Goal: Book appointment/travel/reservation

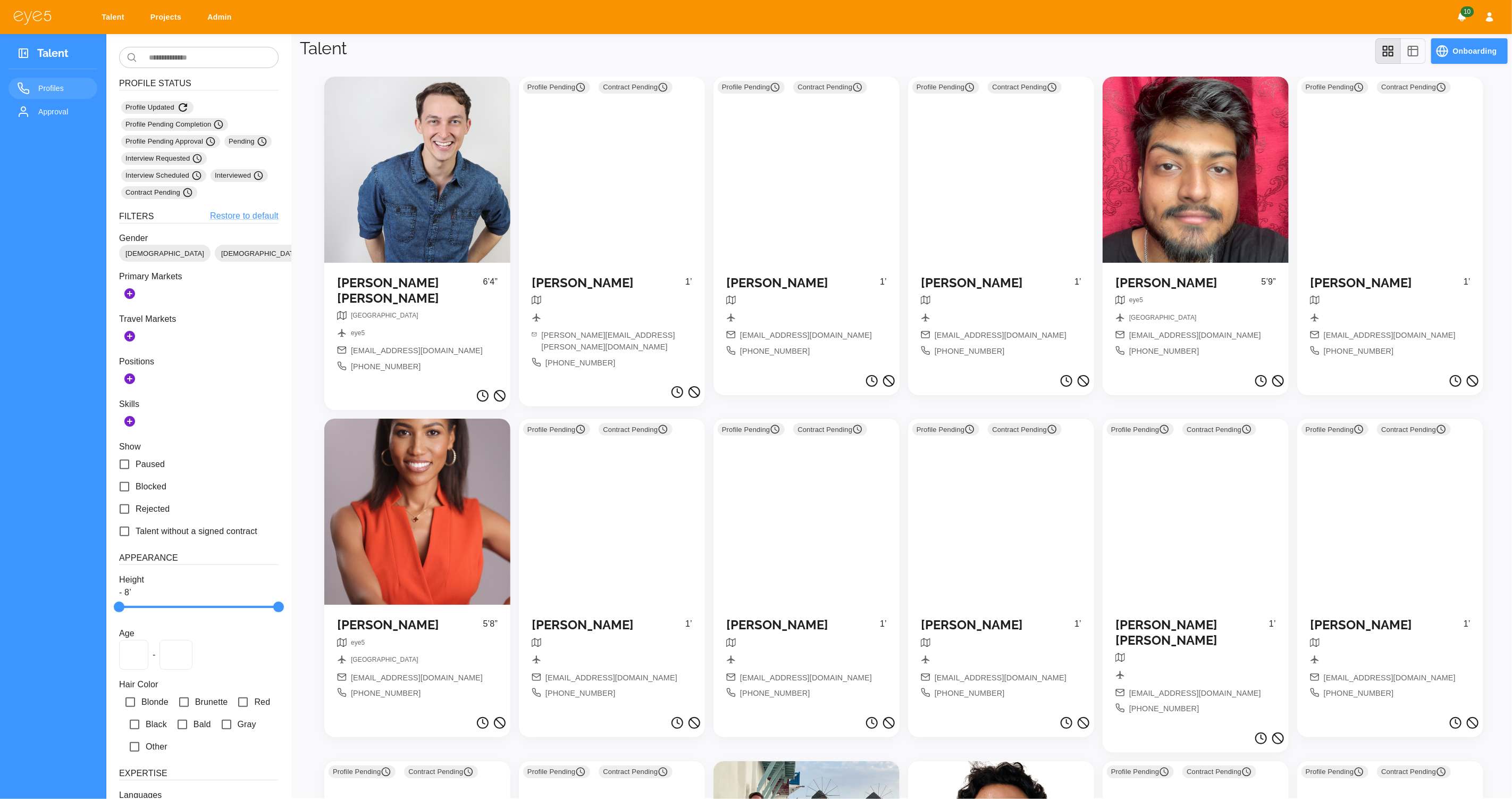
click at [168, 20] on link "Projects" at bounding box center [167, 17] width 48 height 19
select select "*"
select select "**"
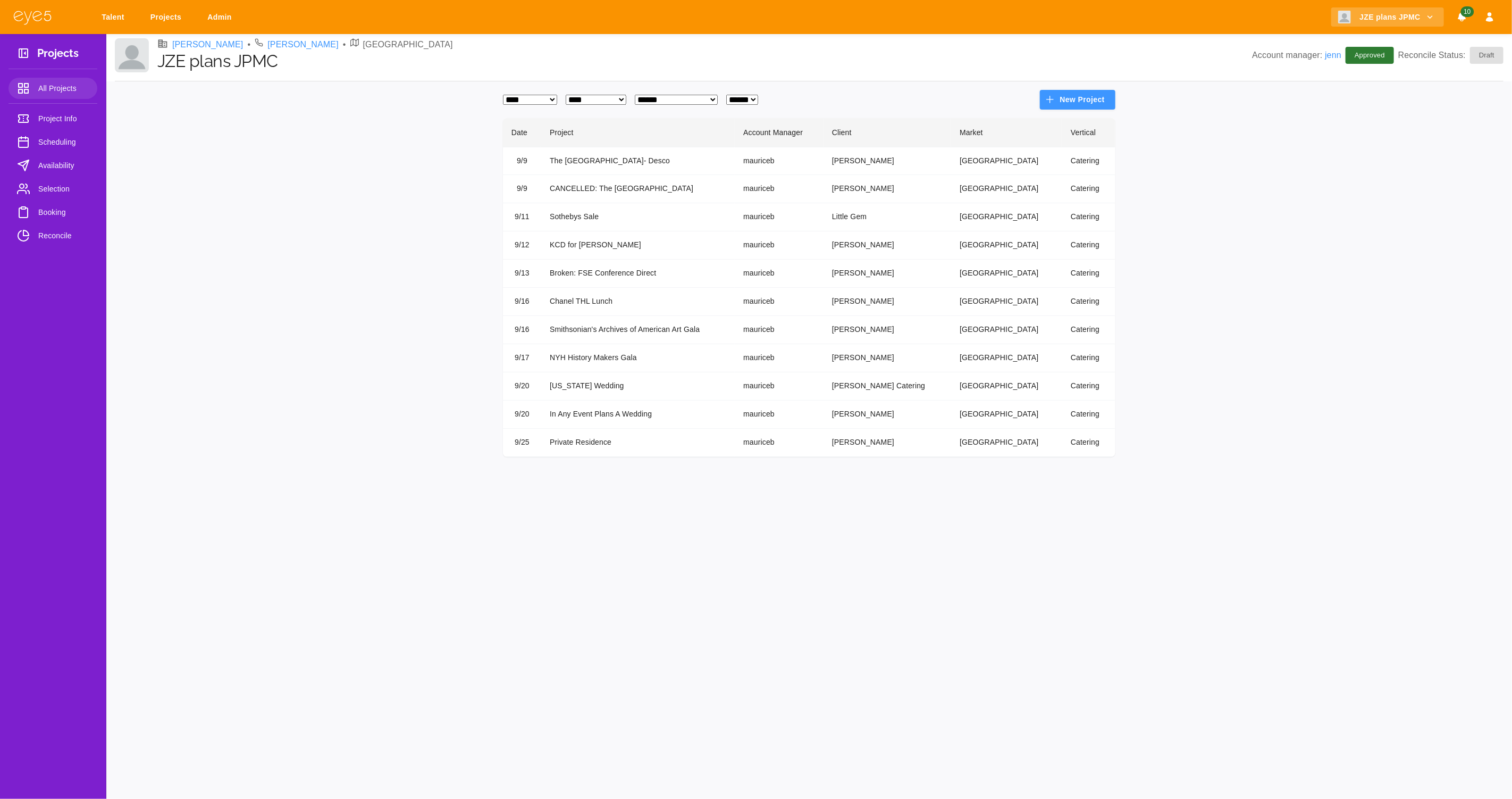
click at [587, 441] on td "Private Residence" at bounding box center [637, 443] width 194 height 28
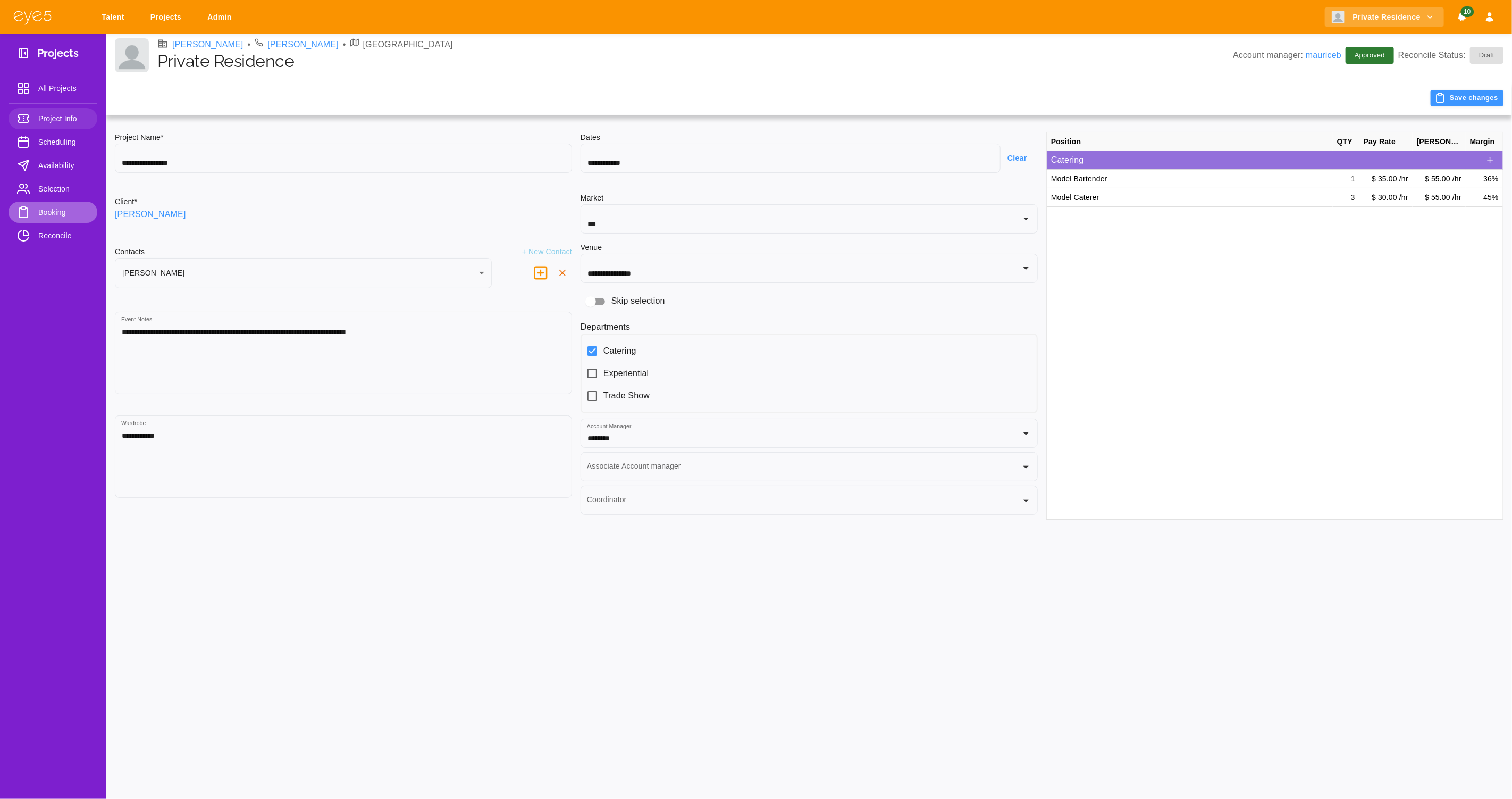
click at [60, 209] on span "Booking" at bounding box center [64, 212] width 51 height 13
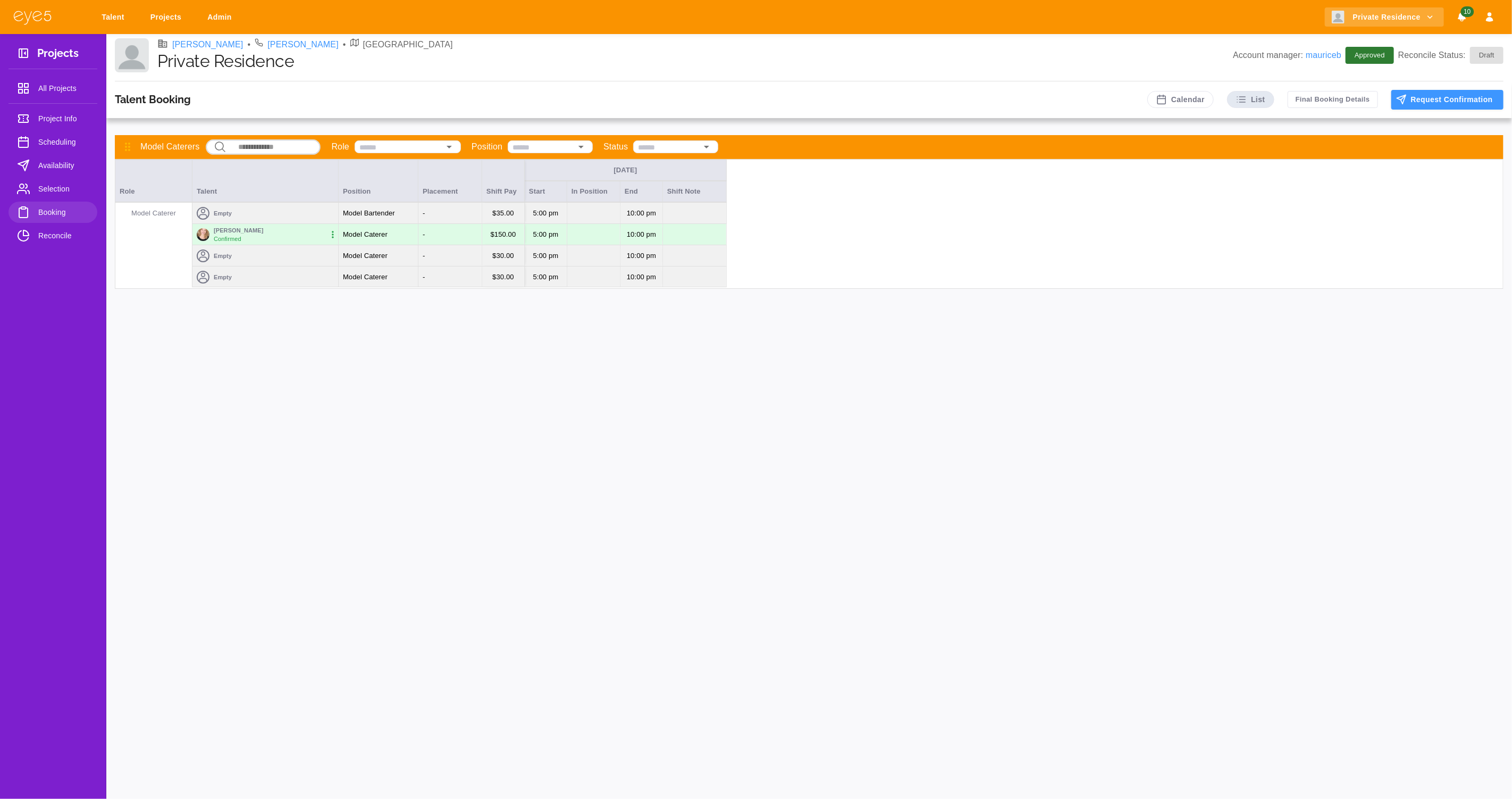
click at [268, 211] on div "Empty" at bounding box center [266, 213] width 146 height 21
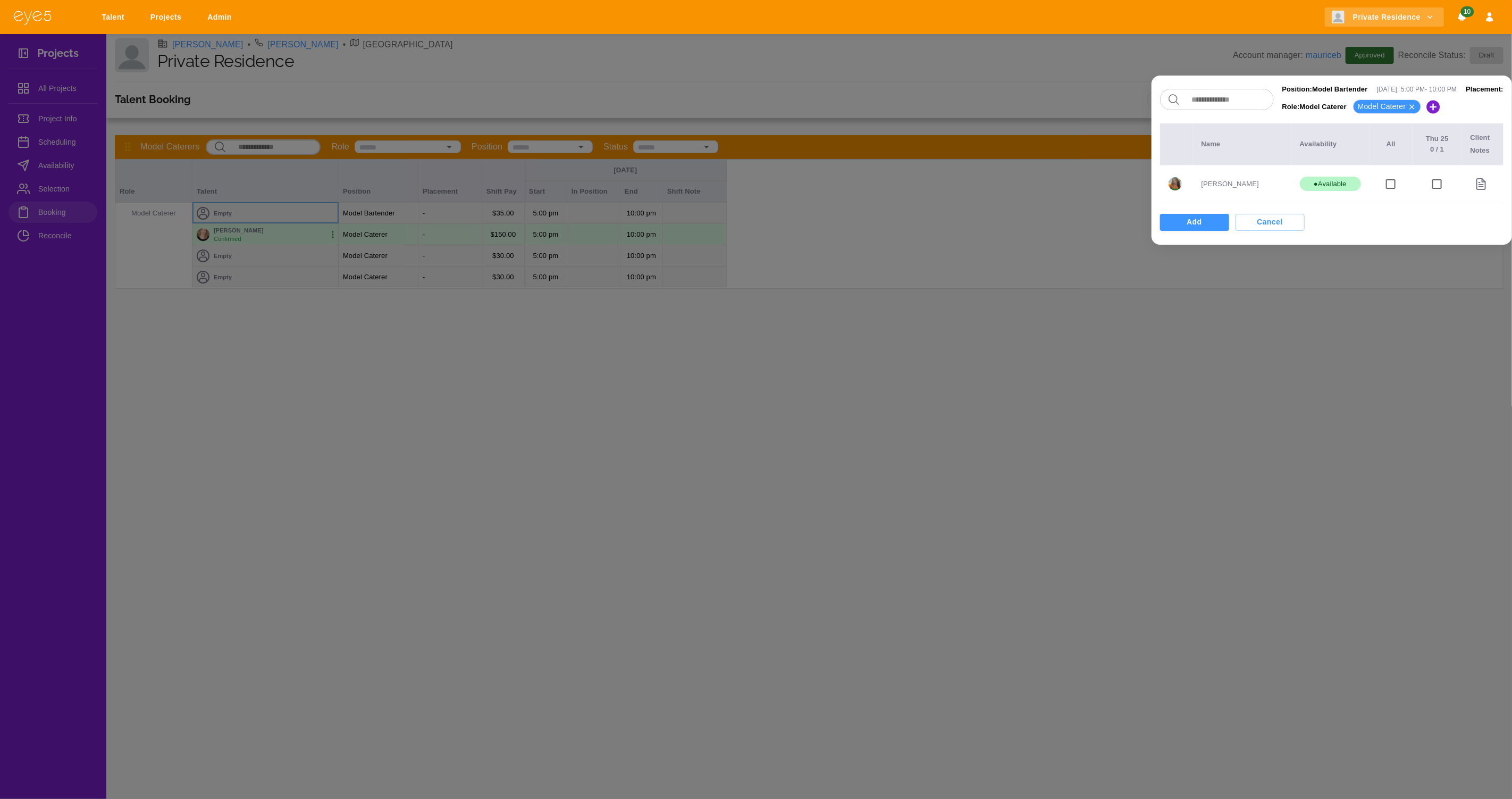
click at [63, 167] on div at bounding box center [756, 399] width 1512 height 799
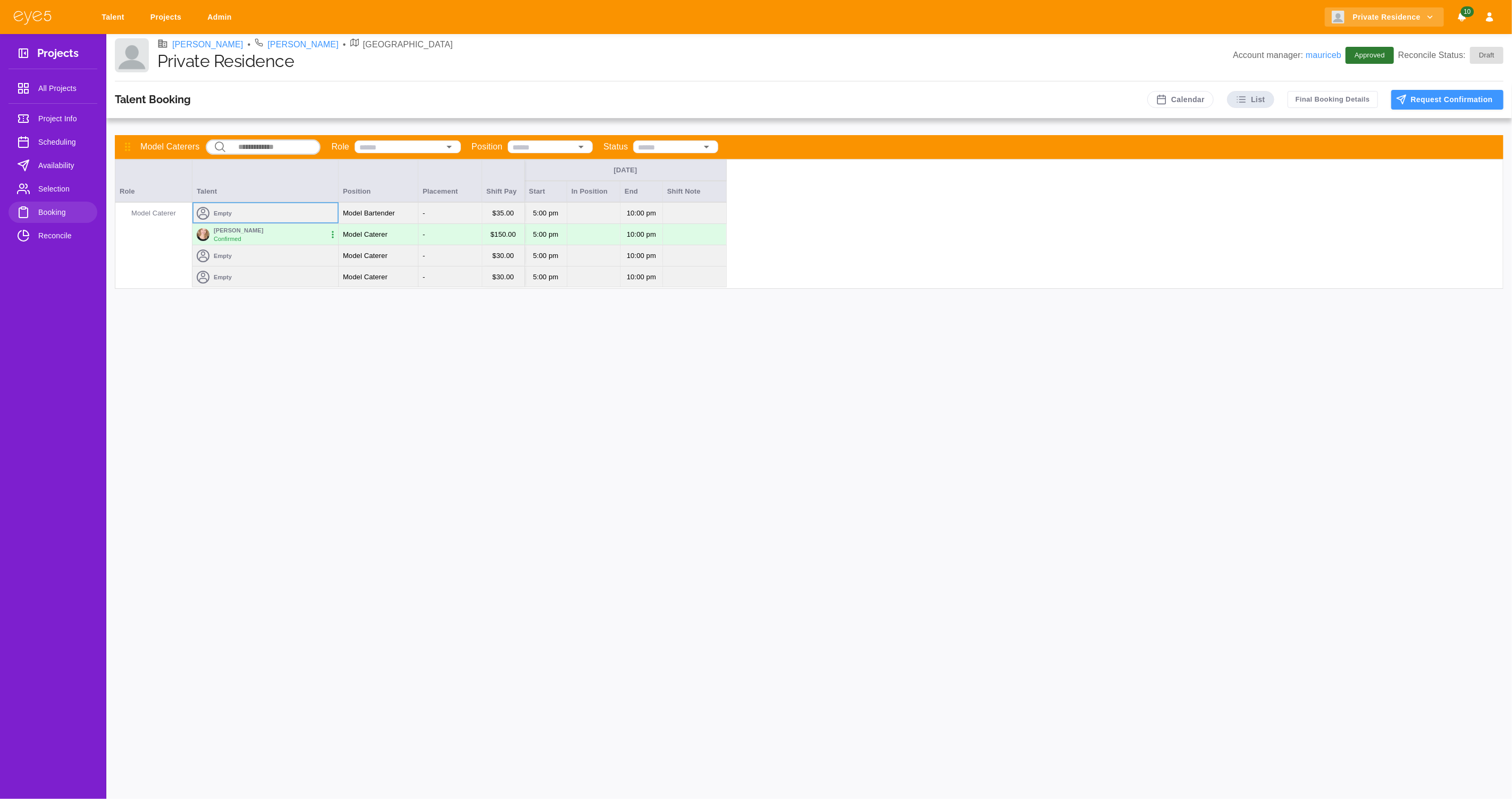
click at [63, 167] on span "Availability" at bounding box center [64, 165] width 51 height 13
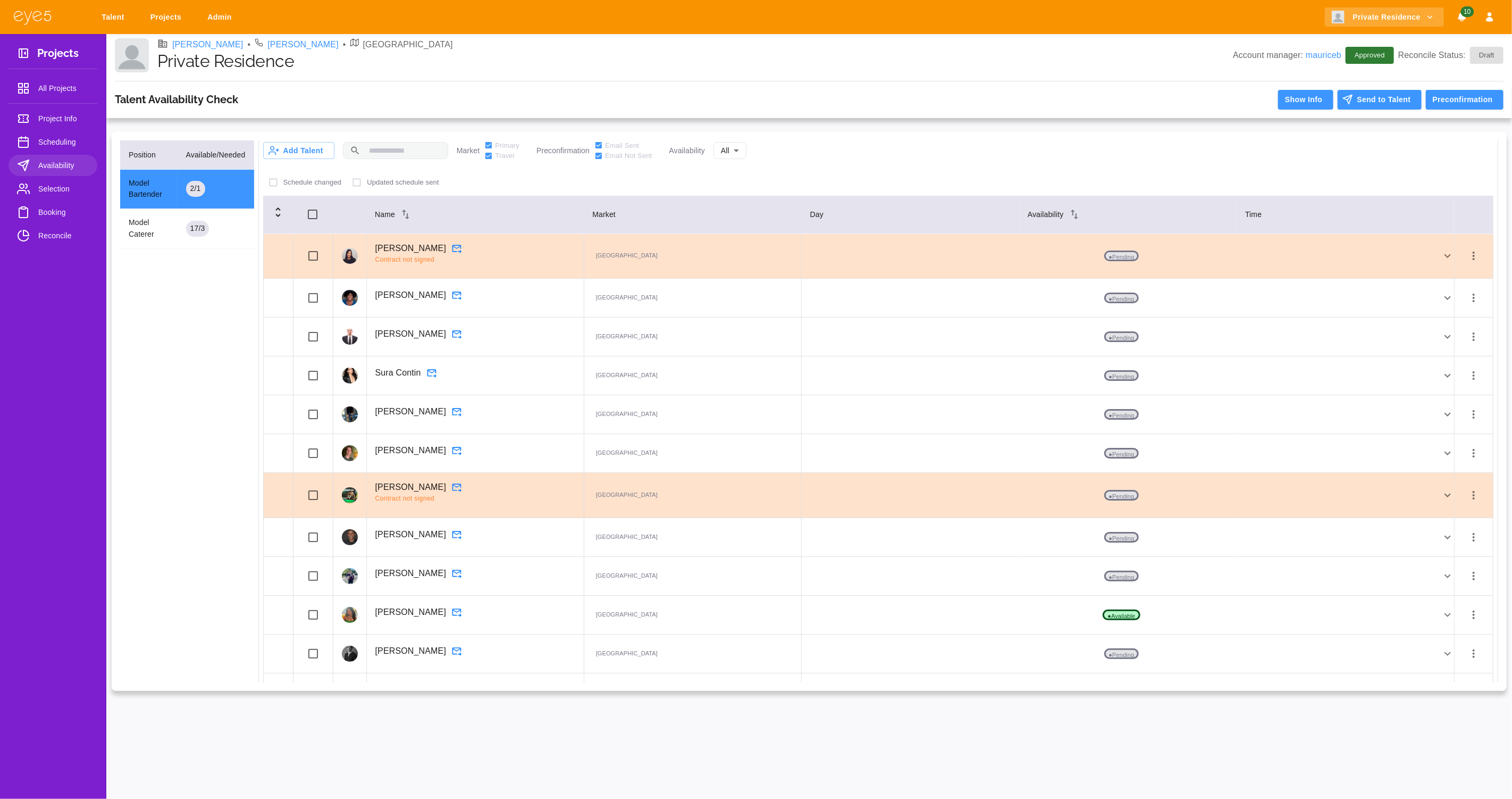
click at [411, 156] on input "text" at bounding box center [406, 151] width 83 height 19
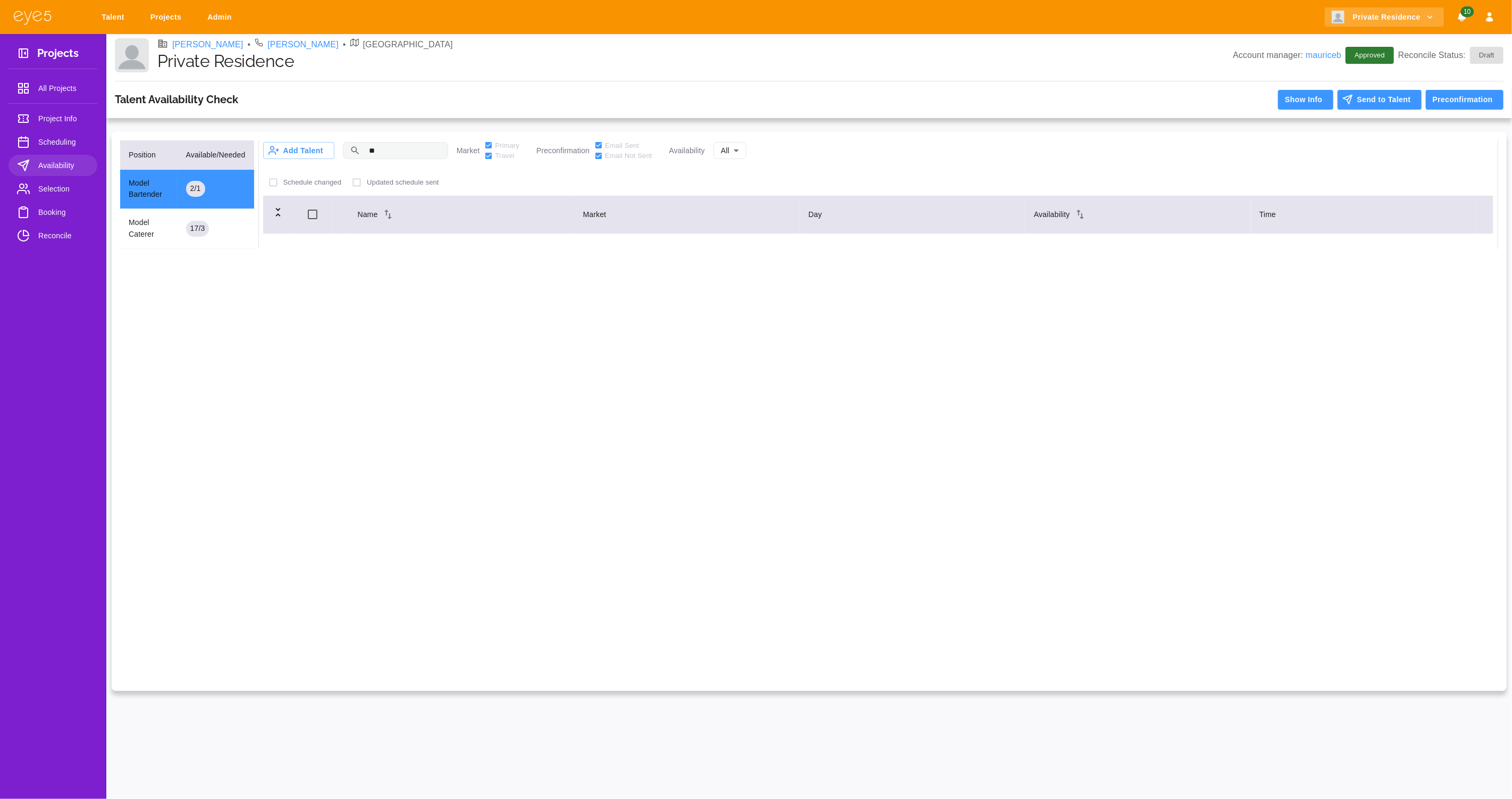
type input "*"
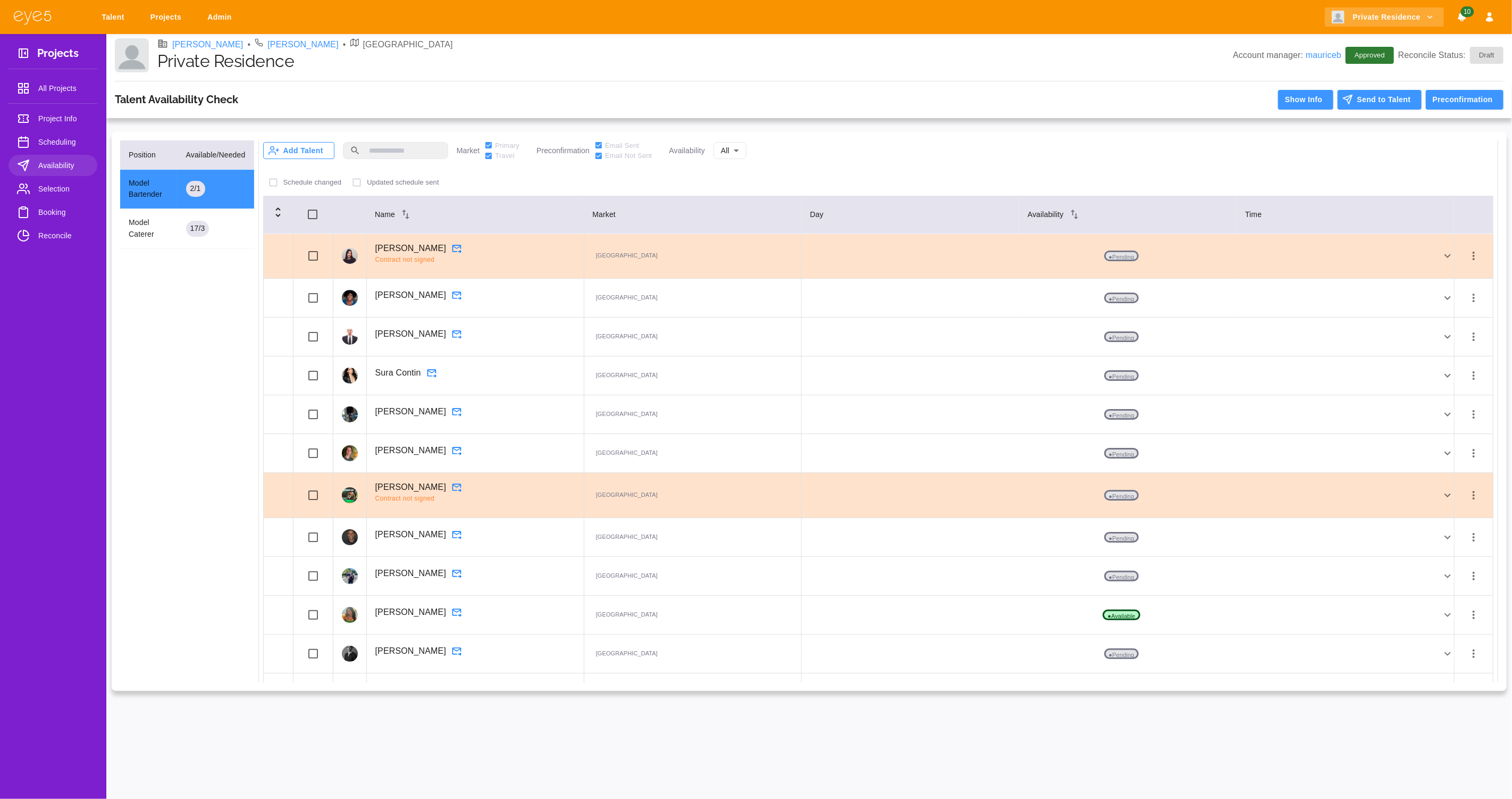
click at [316, 151] on button "Add Talent" at bounding box center [298, 150] width 71 height 17
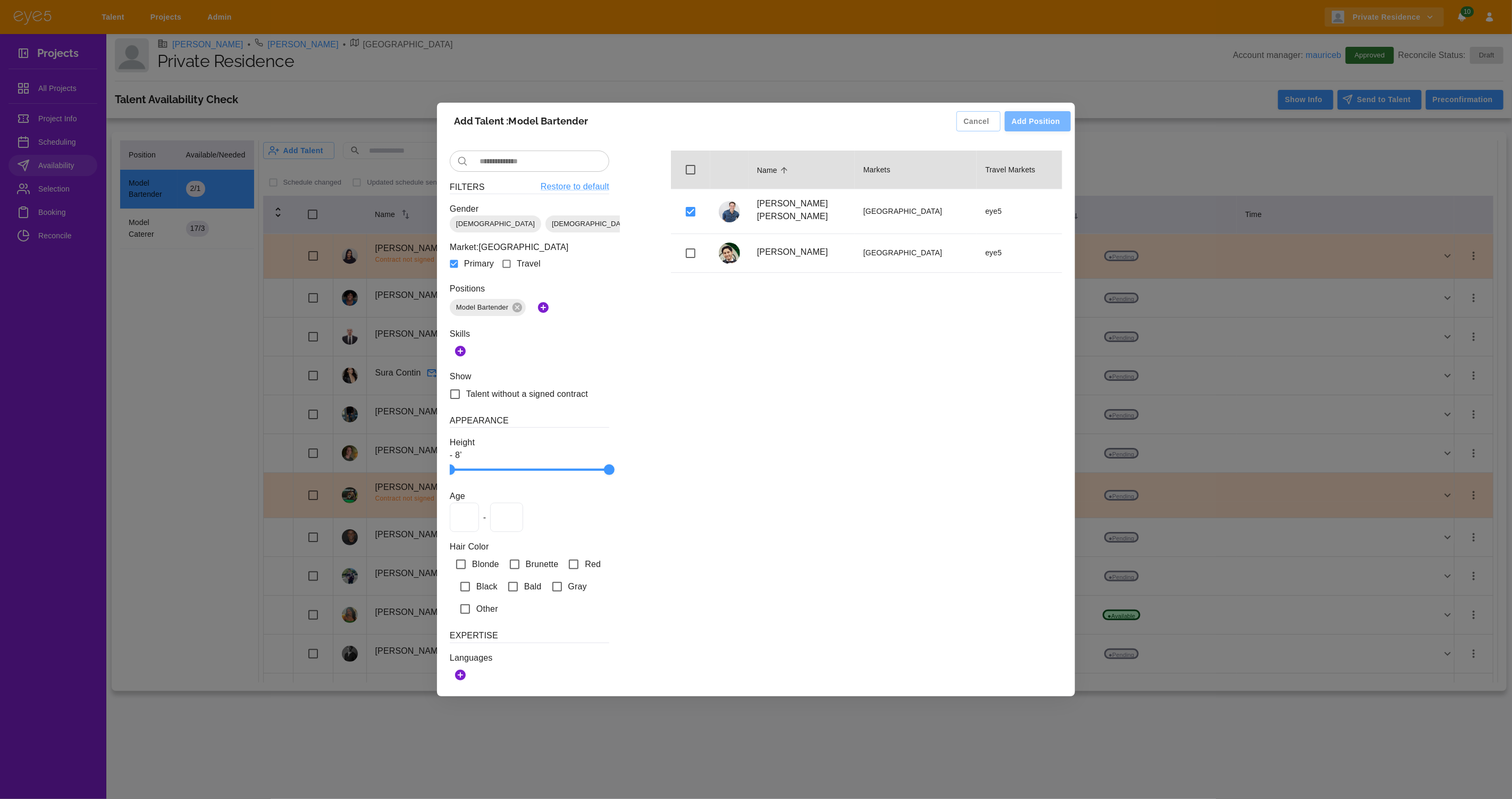
click at [1040, 111] on button "Add Position" at bounding box center [1037, 122] width 66 height 21
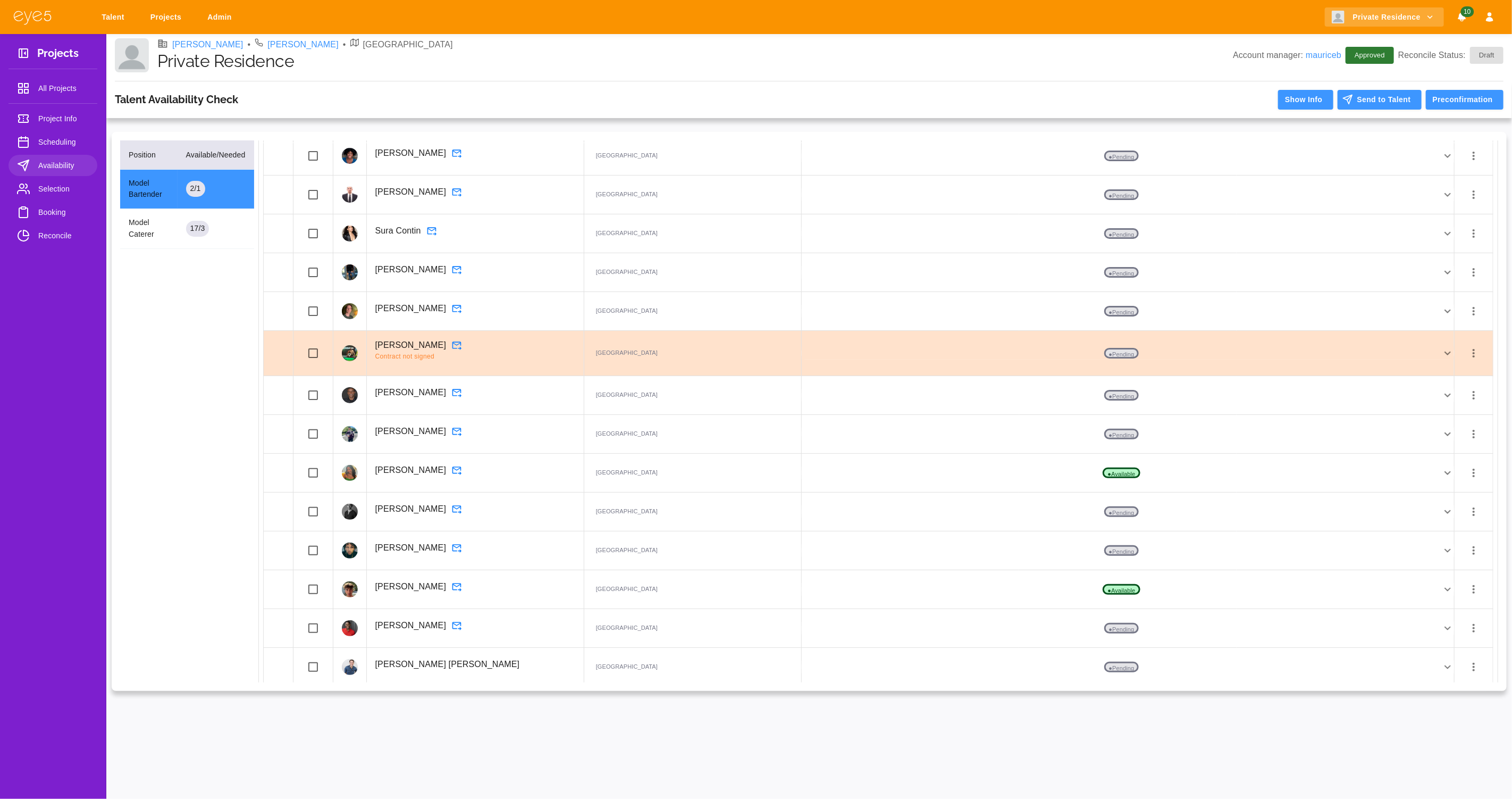
scroll to position [146, 0]
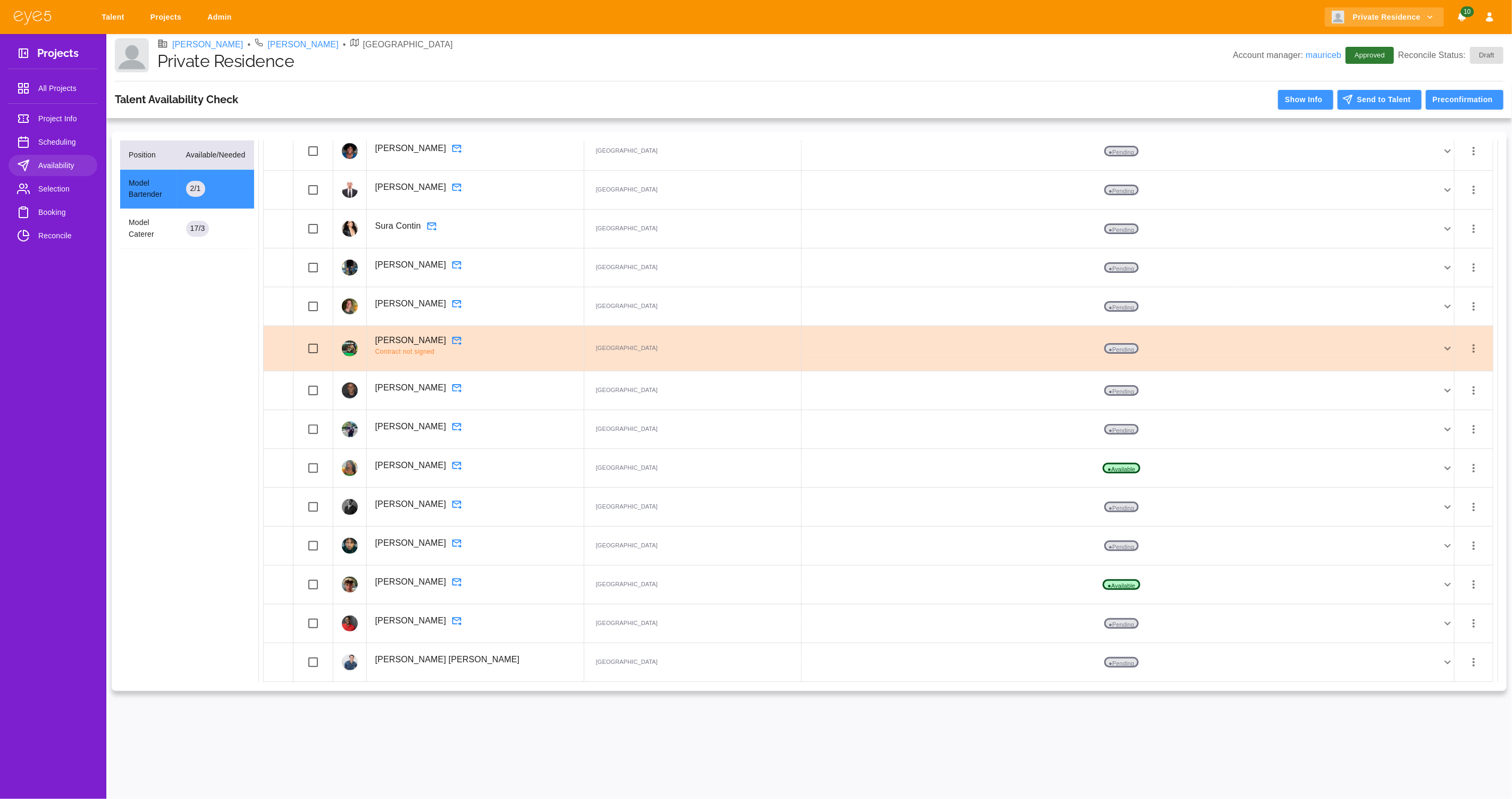
click at [1473, 666] on icon "button" at bounding box center [1473, 662] width 2 height 9
click at [1460, 684] on li "Set as available" at bounding box center [1451, 688] width 105 height 19
click at [50, 214] on span "Booking" at bounding box center [64, 212] width 51 height 13
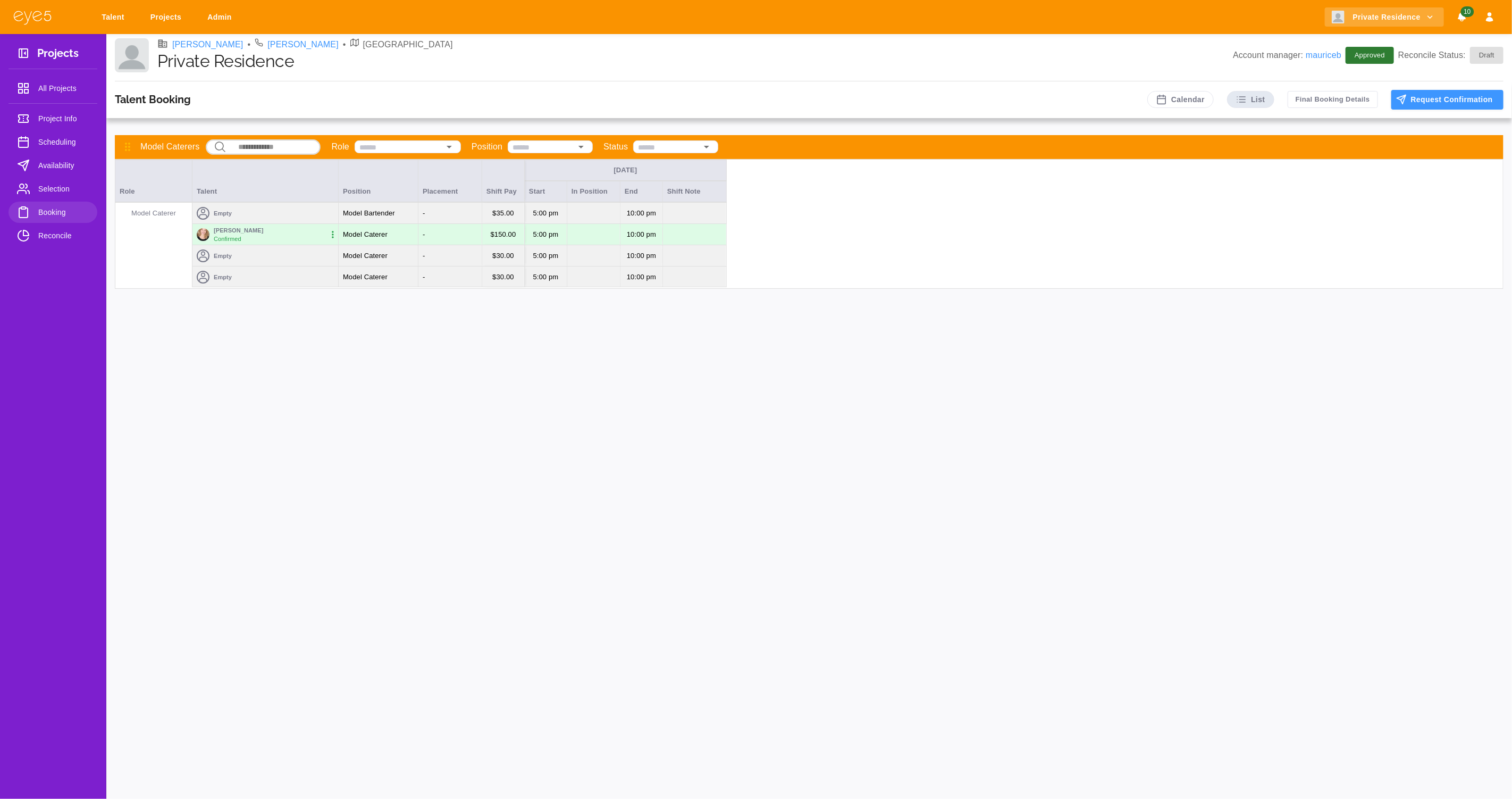
click at [51, 183] on span "Selection" at bounding box center [64, 189] width 51 height 13
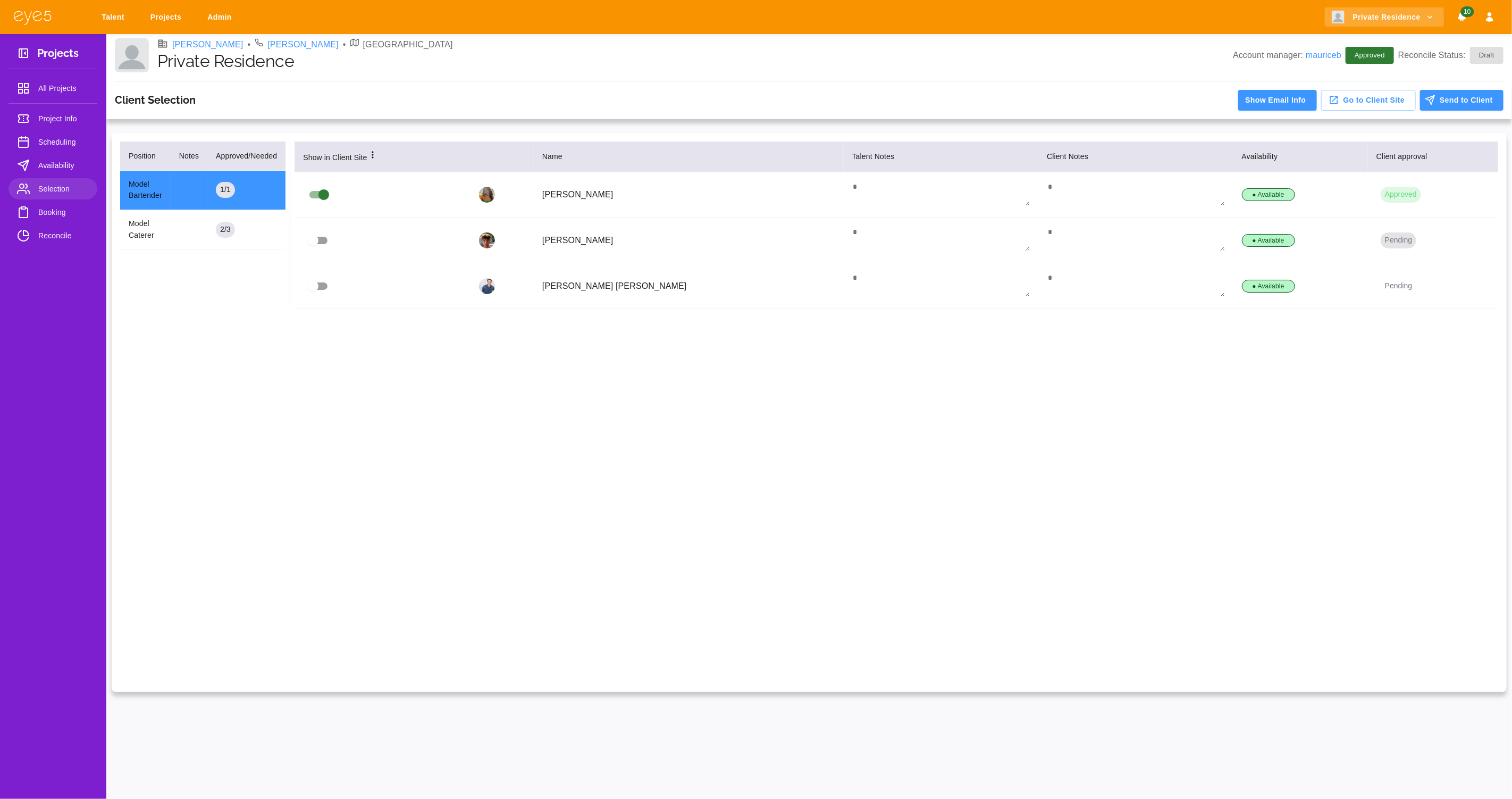
click at [1393, 283] on button "Pending" at bounding box center [1398, 286] width 36 height 16
click at [1389, 312] on li "Manually Approve" at bounding box center [1410, 308] width 86 height 19
click at [55, 213] on span "Booking" at bounding box center [64, 212] width 51 height 13
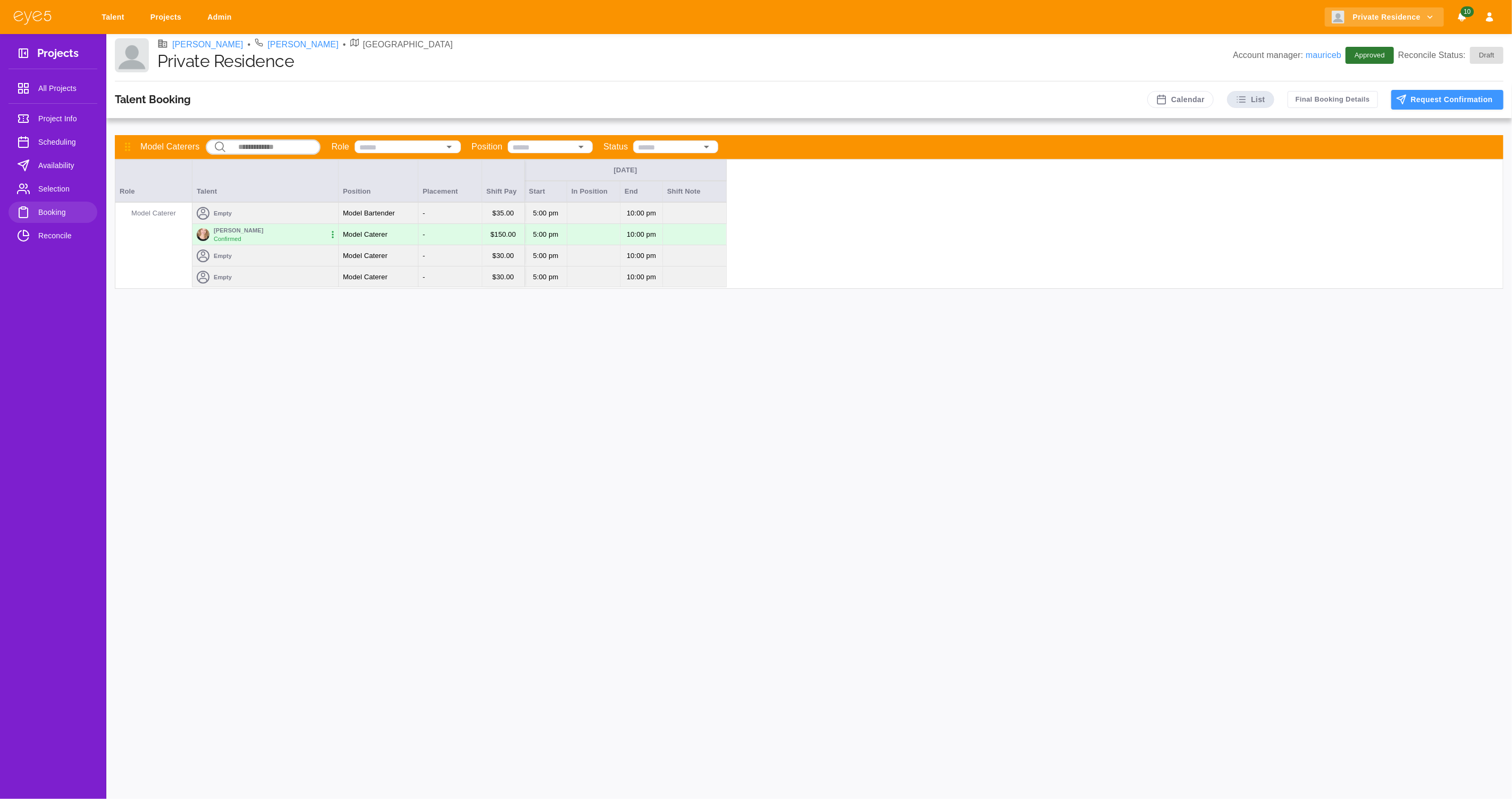
click at [296, 213] on div "Empty" at bounding box center [266, 213] width 146 height 21
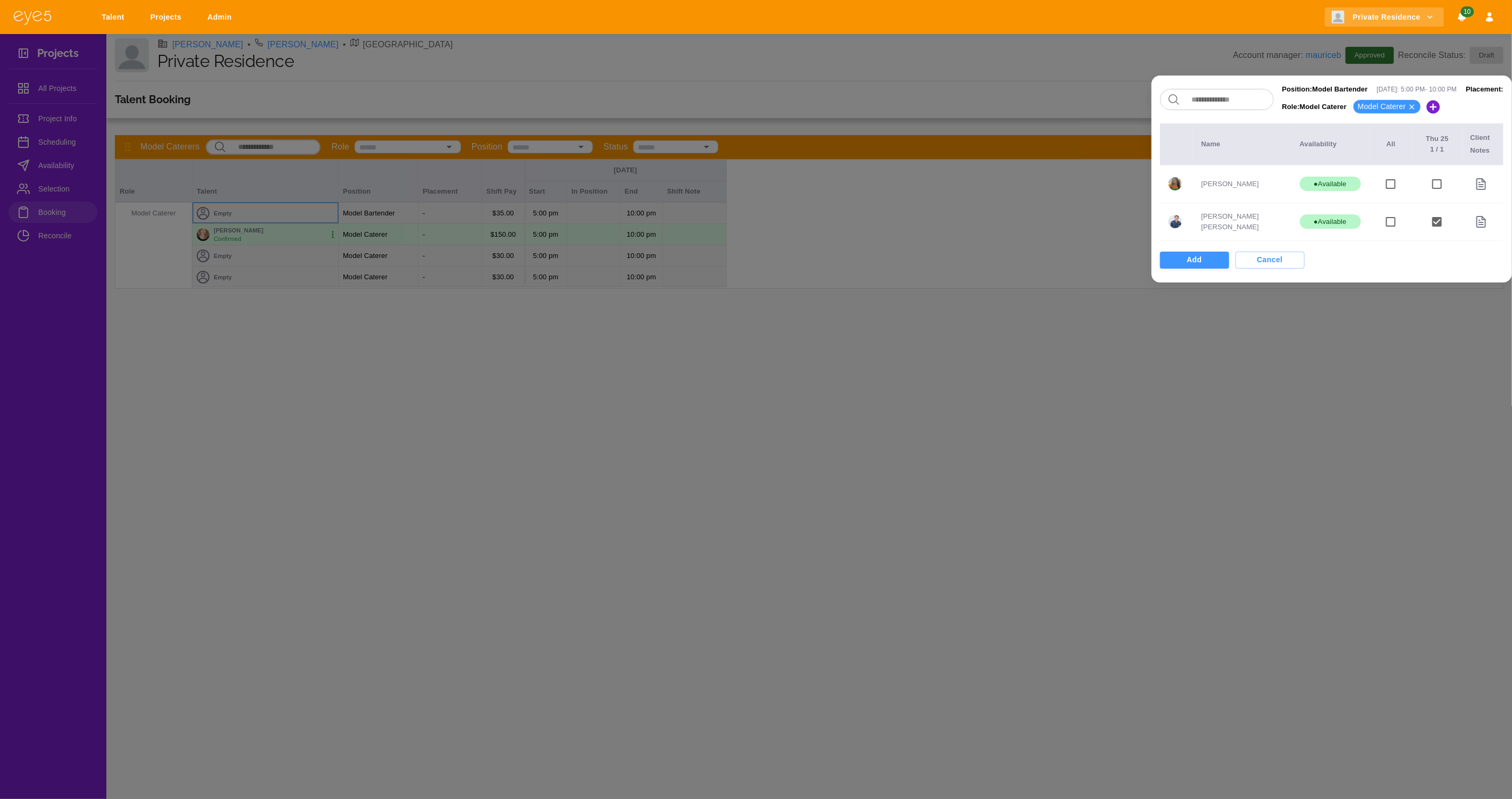
click at [1173, 256] on button "Add" at bounding box center [1194, 260] width 69 height 17
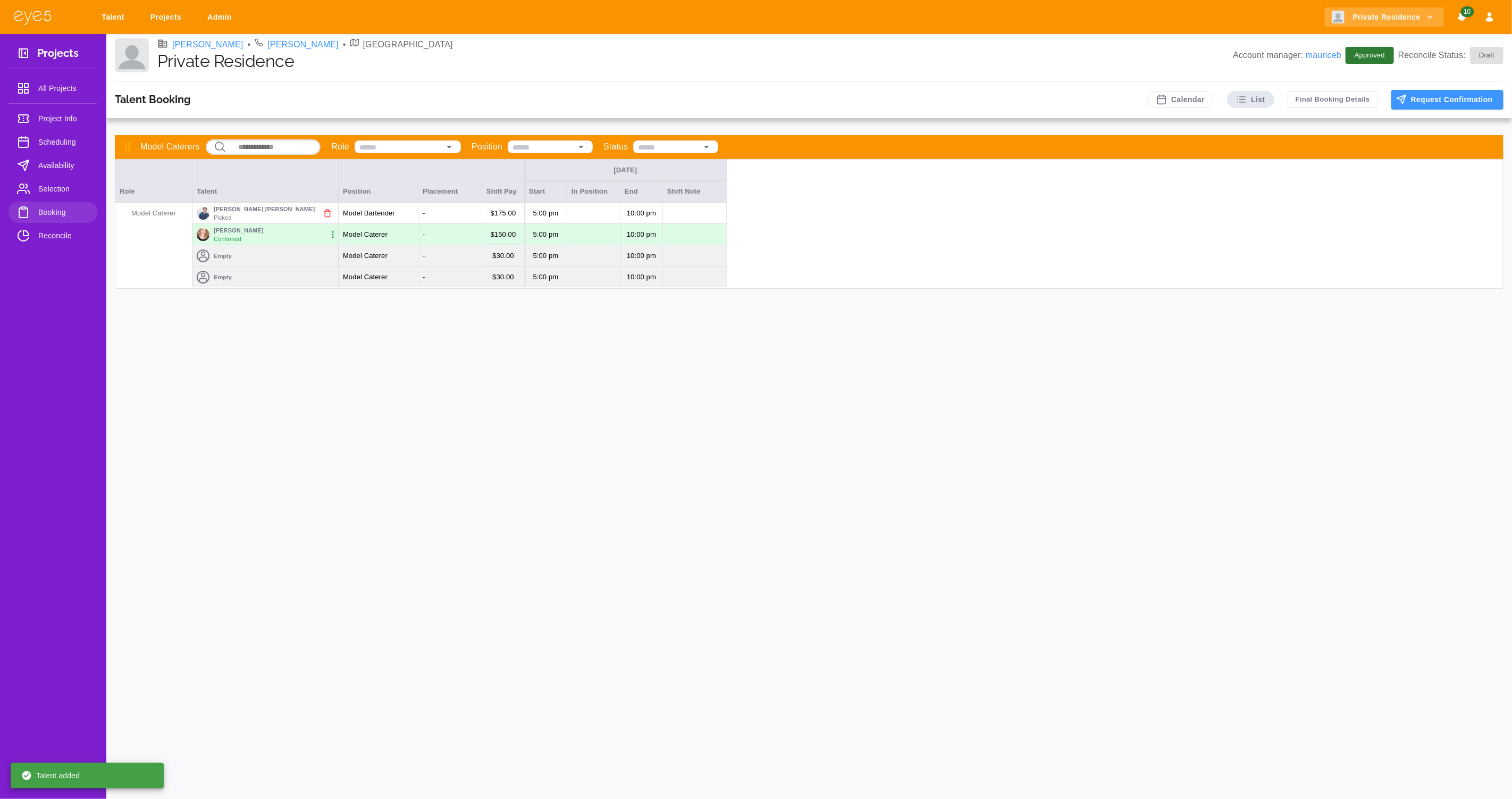
click at [334, 214] on icon "button" at bounding box center [339, 213] width 11 height 11
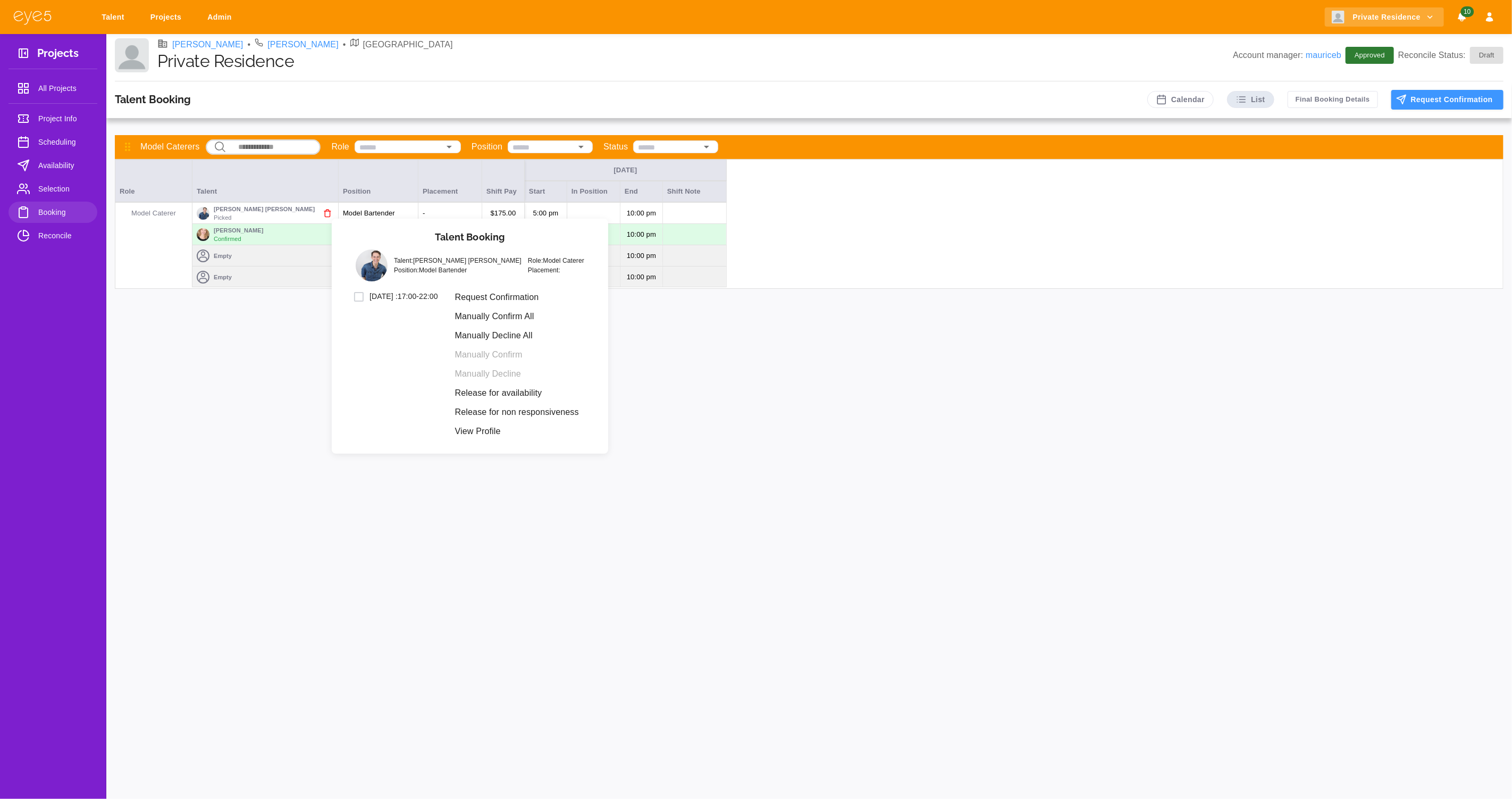
click at [555, 301] on li "Request Confirmation" at bounding box center [516, 297] width 141 height 19
